Goal: Obtain resource: Obtain resource

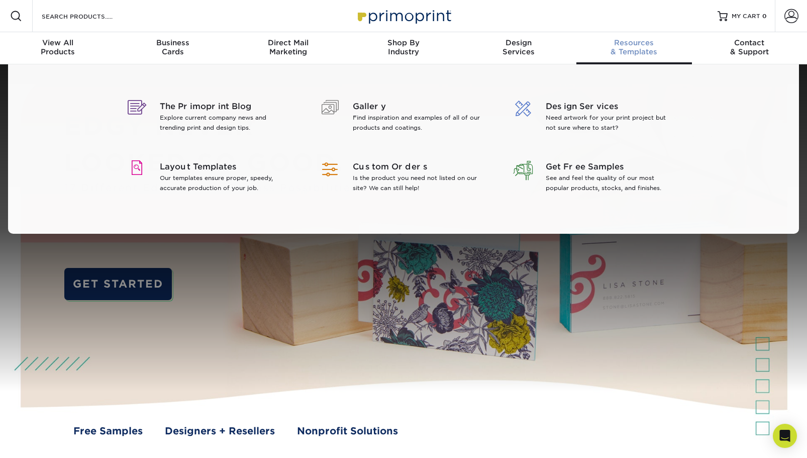
click at [641, 50] on div "Resources & Templates" at bounding box center [633, 47] width 115 height 18
click at [174, 48] on div "Business Cards" at bounding box center [172, 47] width 115 height 18
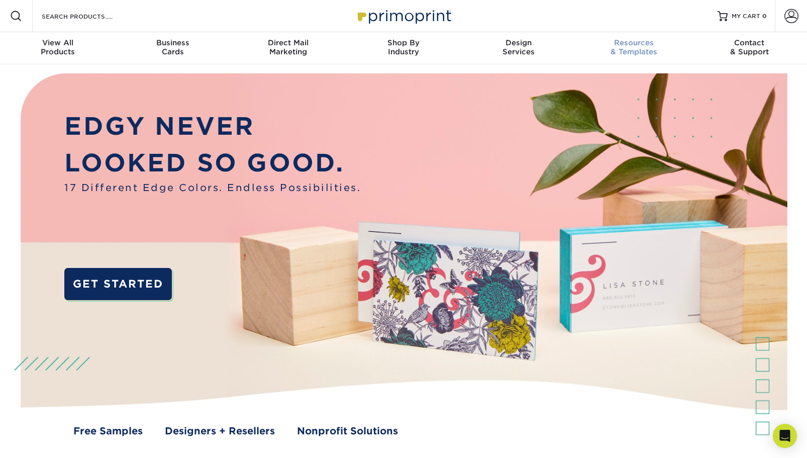
click at [642, 46] on span "Resources" at bounding box center [633, 42] width 115 height 9
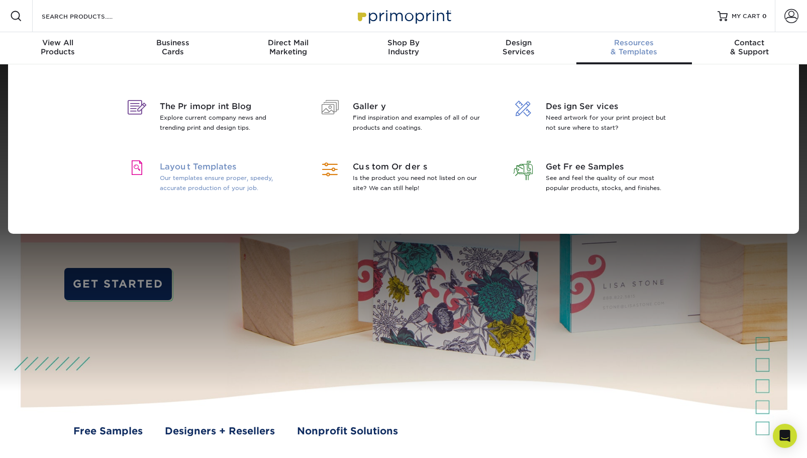
click at [187, 175] on p "Our templates ensure proper, speedy, accurate production of your job." at bounding box center [225, 183] width 130 height 20
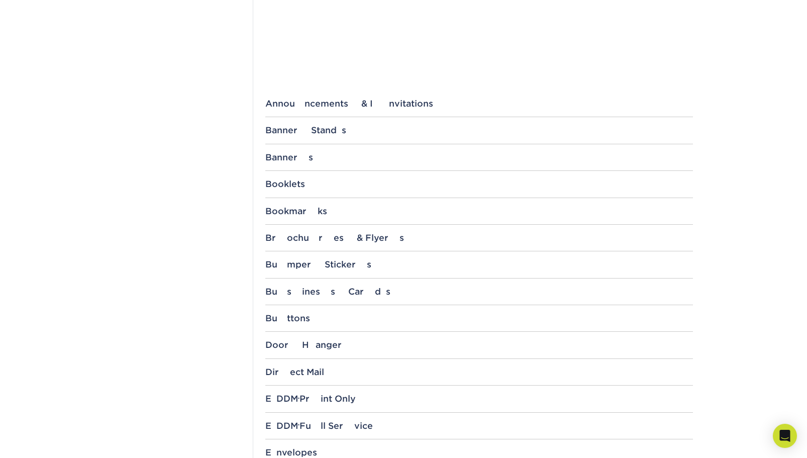
scroll to position [344, 0]
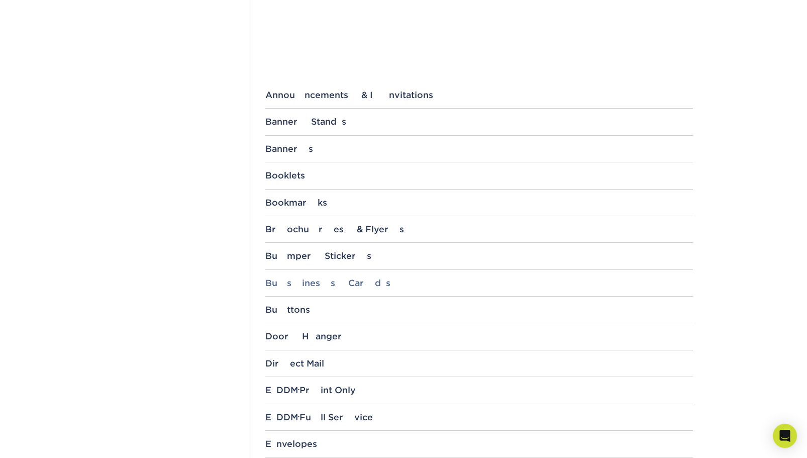
click at [304, 278] on div "Business Cards" at bounding box center [479, 283] width 428 height 10
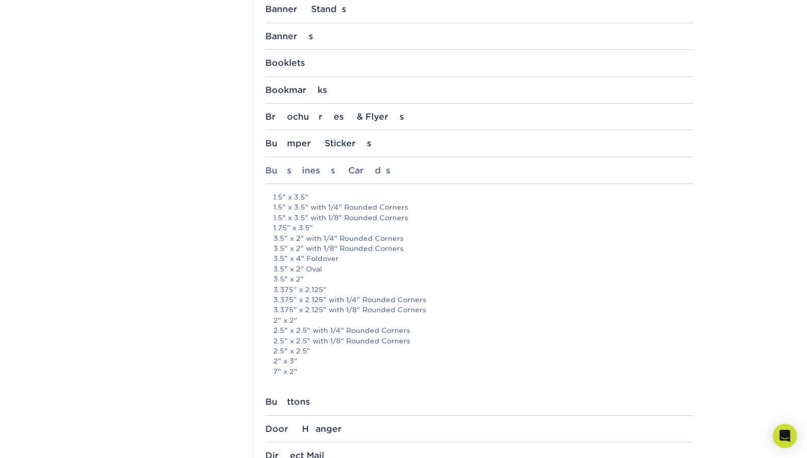
scroll to position [457, 0]
click at [304, 170] on div "Business Cards" at bounding box center [479, 169] width 428 height 10
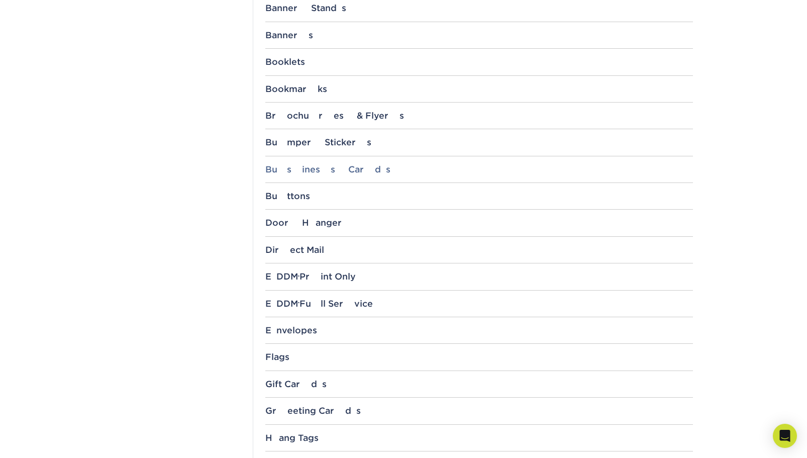
click at [304, 170] on div "Business Cards" at bounding box center [479, 169] width 428 height 10
